Goal: Transaction & Acquisition: Purchase product/service

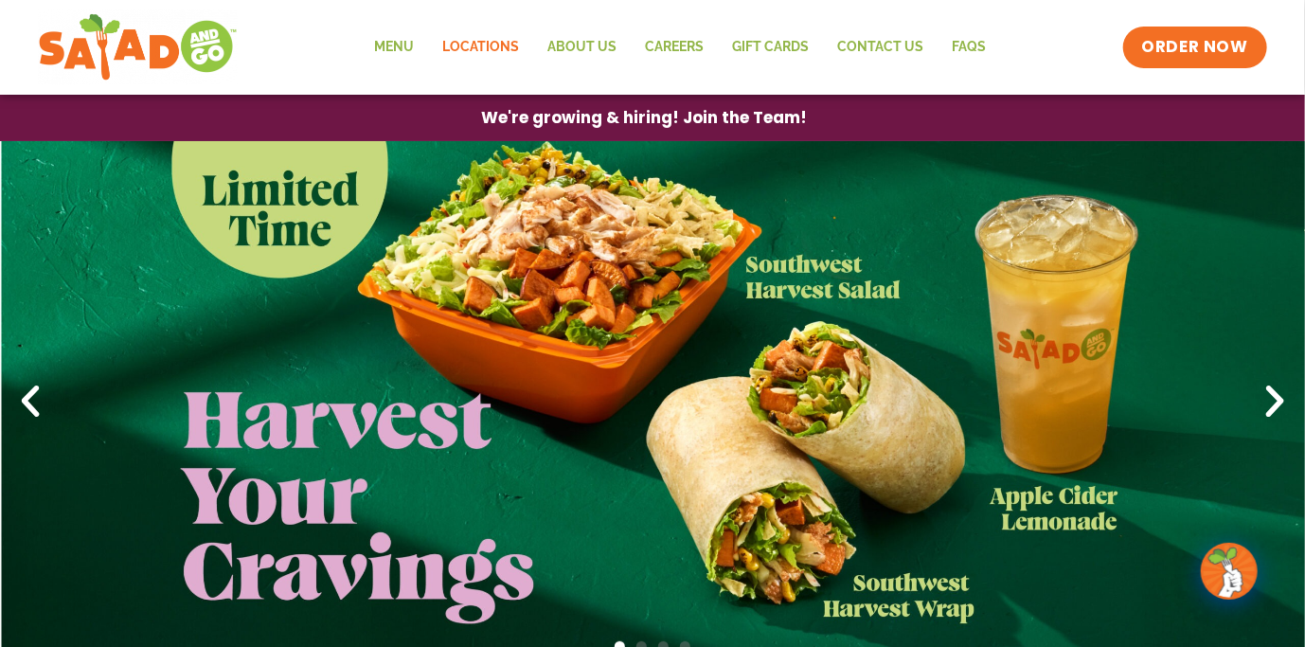
click at [509, 45] on link "Locations" at bounding box center [480, 48] width 105 height 44
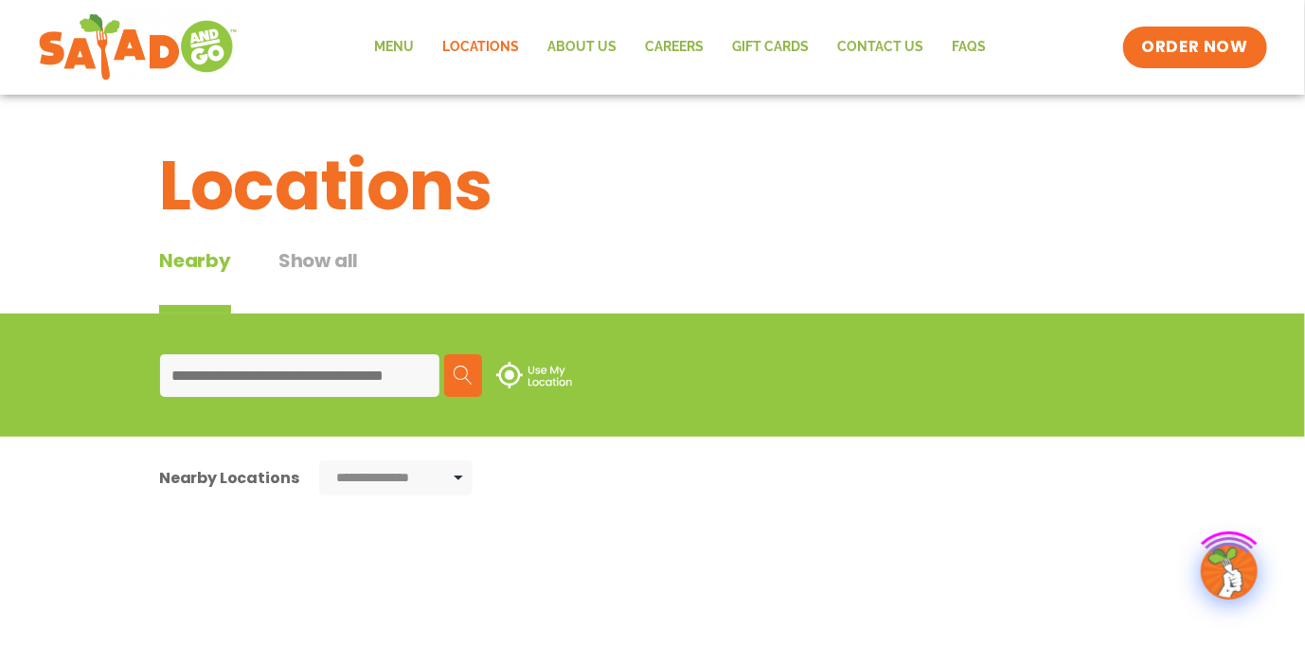
type input "**********"
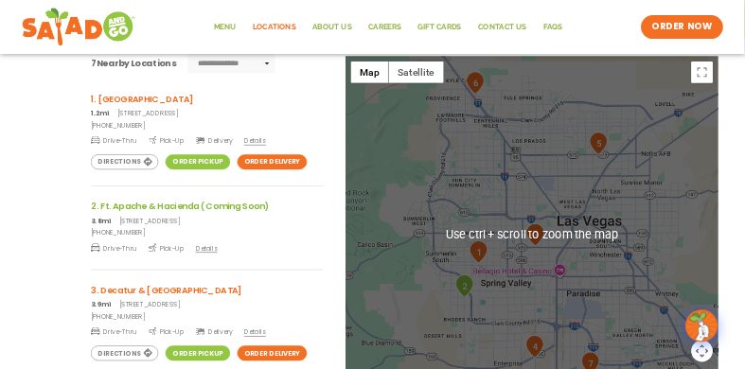
scroll to position [379, 0]
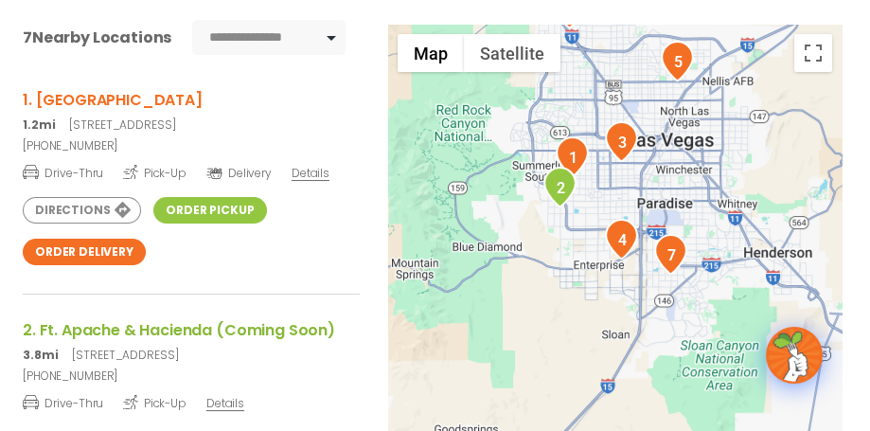
drag, startPoint x: 455, startPoint y: 422, endPoint x: 512, endPoint y: 204, distance: 226.3
click at [512, 204] on div at bounding box center [615, 338] width 455 height 627
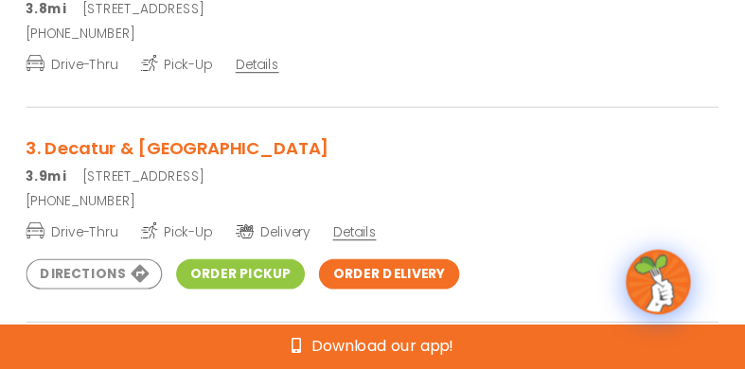
scroll to position [152, 0]
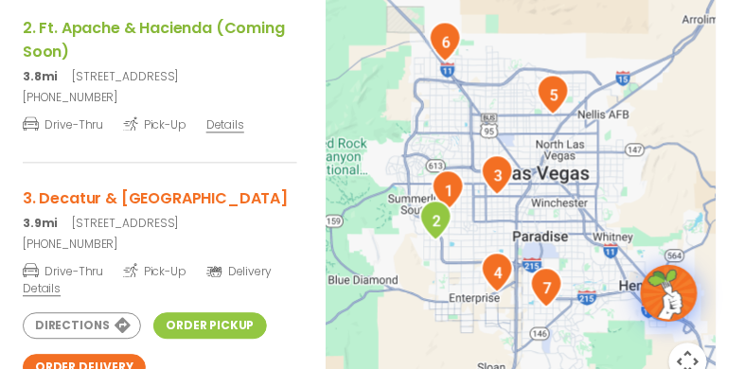
drag, startPoint x: 481, startPoint y: 128, endPoint x: 457, endPoint y: 355, distance: 228.5
click at [458, 356] on div at bounding box center [522, 159] width 392 height 627
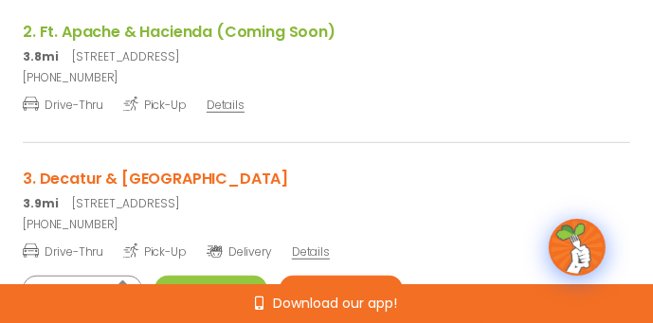
drag, startPoint x: 642, startPoint y: 224, endPoint x: 474, endPoint y: 197, distance: 170.8
click at [474, 199] on div "**********" at bounding box center [326, 282] width 653 height 717
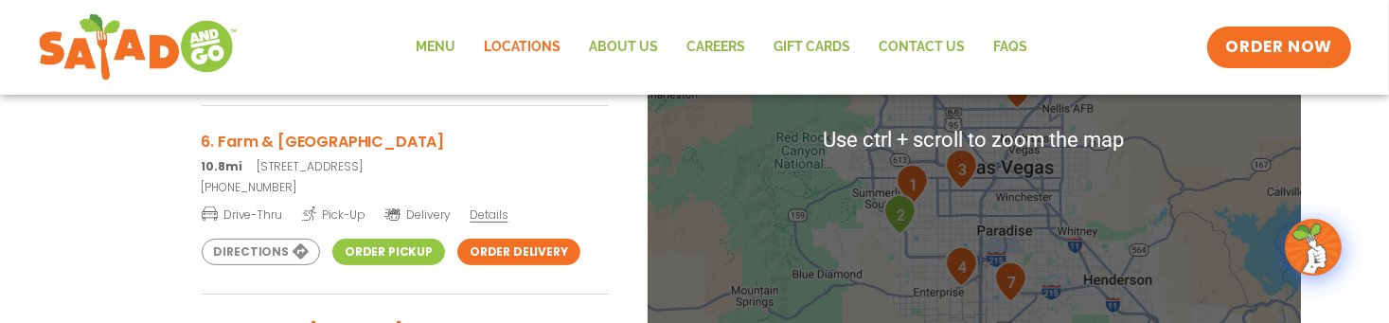
scroll to position [587, 0]
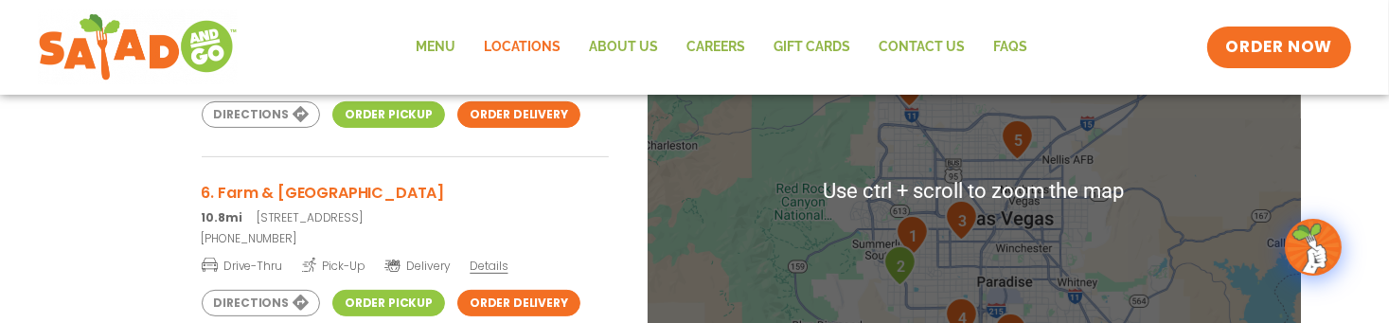
click at [914, 238] on img "1" at bounding box center [912, 235] width 33 height 41
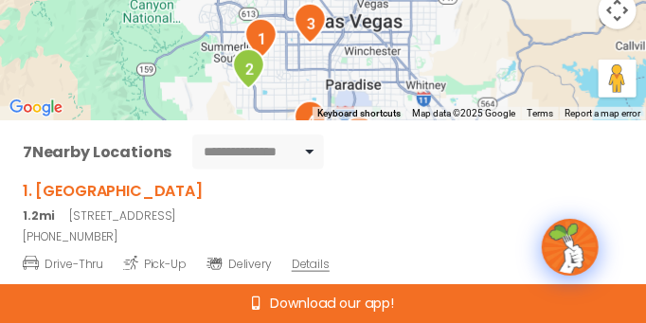
scroll to position [47, 0]
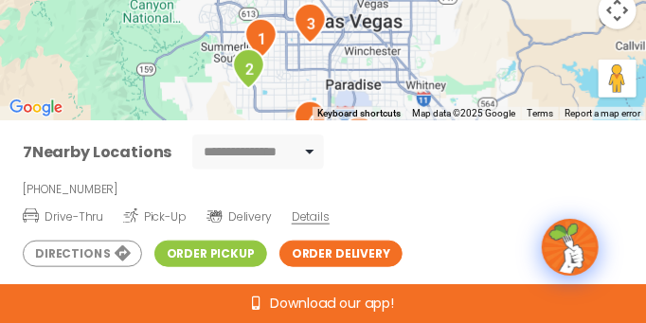
click at [301, 220] on span "Details" at bounding box center [311, 216] width 38 height 16
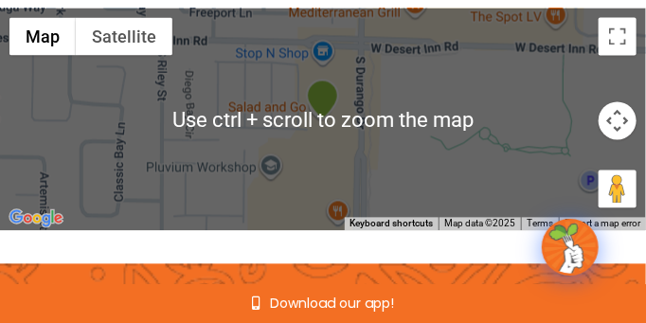
scroll to position [758, 0]
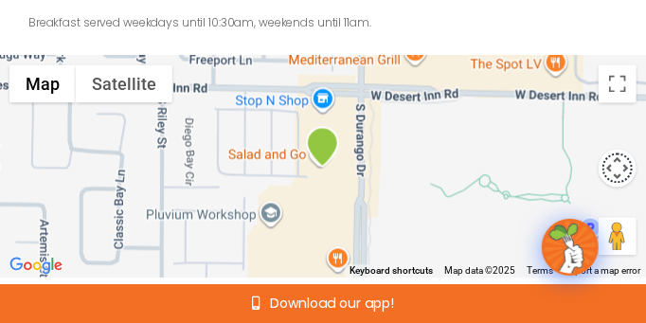
click at [615, 166] on button "Map camera controls" at bounding box center [618, 169] width 38 height 38
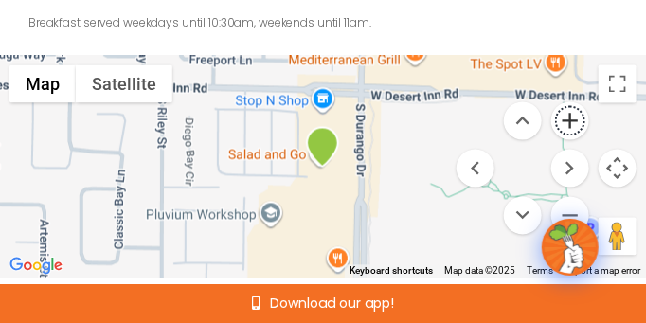
click at [569, 118] on button "Zoom in" at bounding box center [570, 121] width 38 height 38
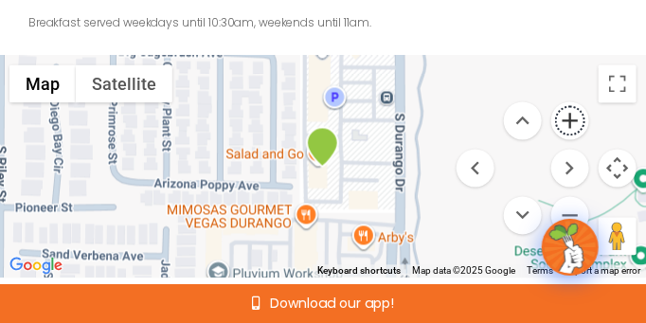
click at [569, 118] on button "Zoom in" at bounding box center [570, 121] width 38 height 38
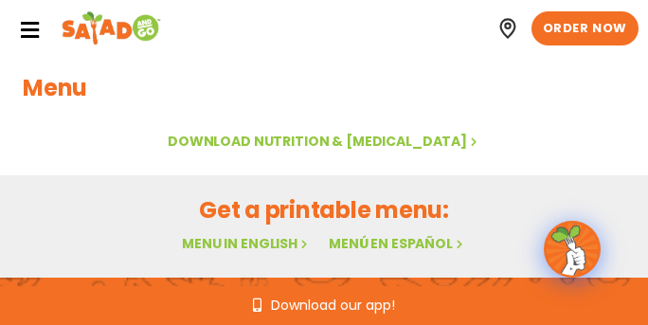
click at [243, 243] on link "Menu in English" at bounding box center [246, 243] width 129 height 19
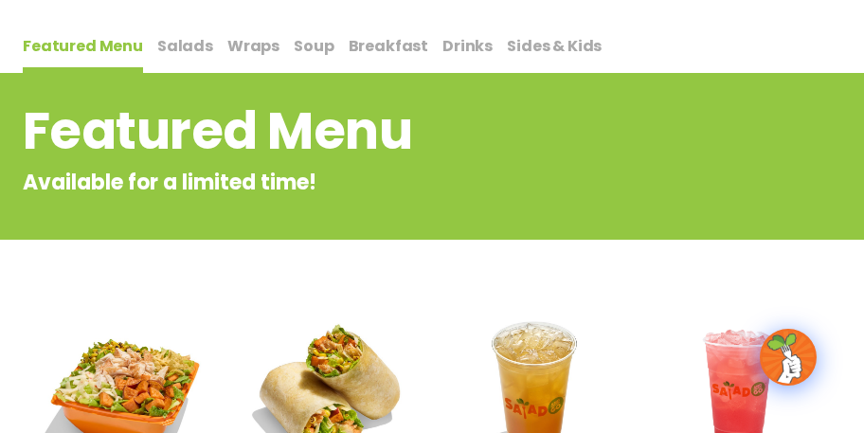
scroll to position [110, 0]
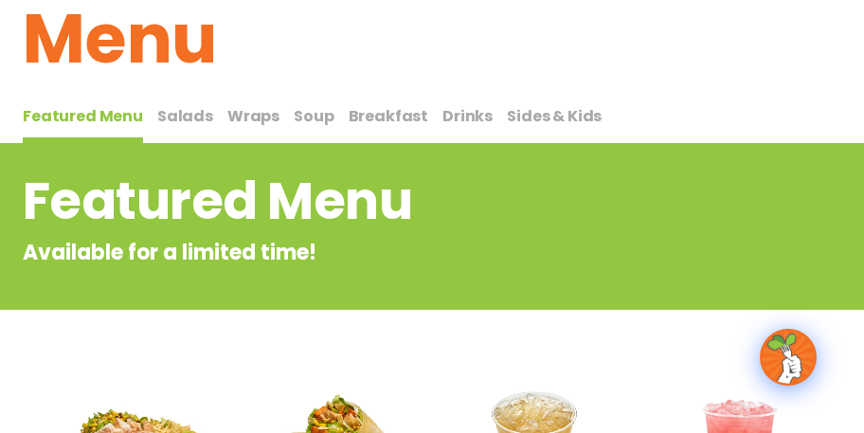
click at [181, 116] on span "Salads" at bounding box center [185, 116] width 56 height 22
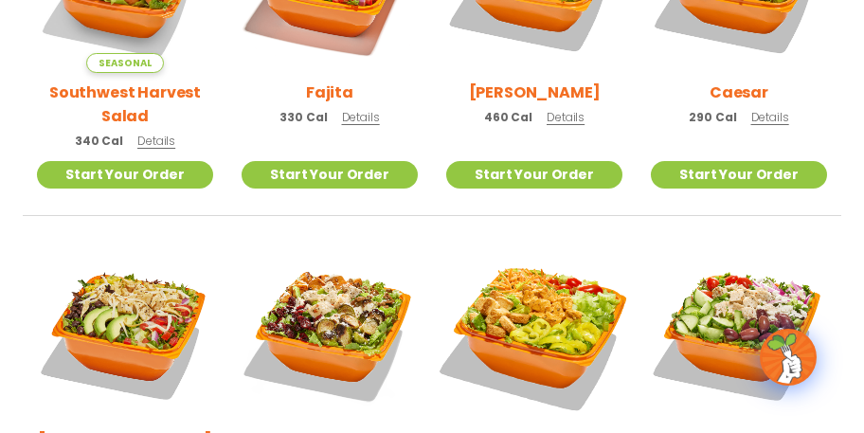
scroll to position [804, 0]
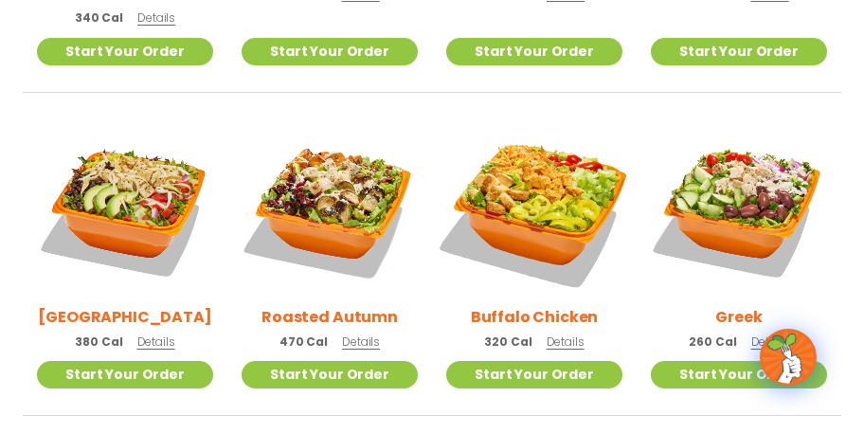
click at [543, 199] on img at bounding box center [534, 208] width 206 height 206
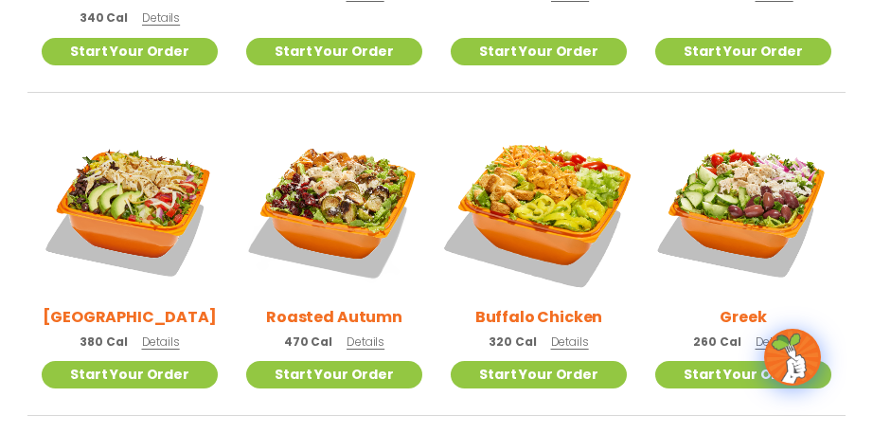
scroll to position [807, 0]
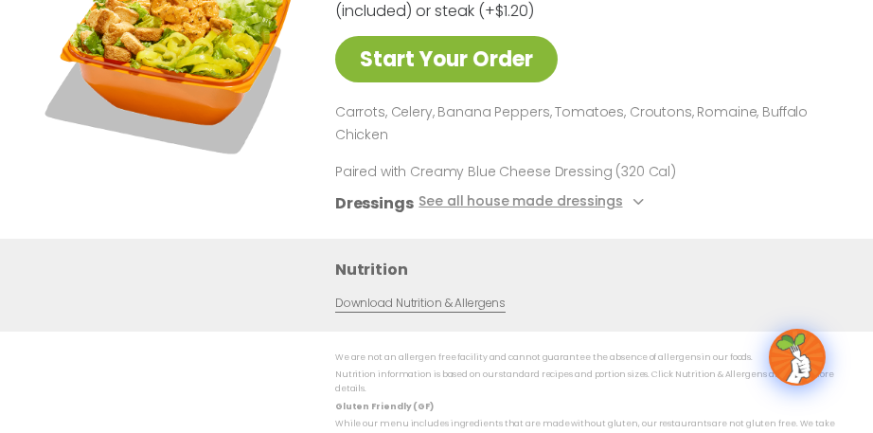
click at [431, 61] on link "Start Your Order" at bounding box center [446, 59] width 223 height 46
